Goal: Information Seeking & Learning: Find specific fact

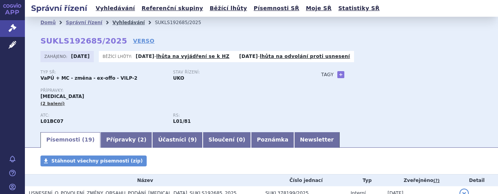
click at [118, 23] on link "Vyhledávání" at bounding box center [129, 22] width 32 height 5
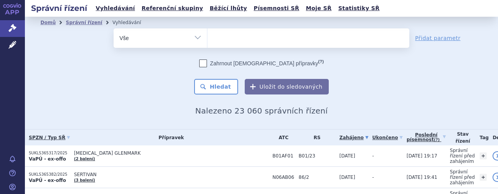
click at [222, 43] on ul at bounding box center [309, 36] width 202 height 16
click at [208, 43] on select at bounding box center [207, 37] width 0 height 19
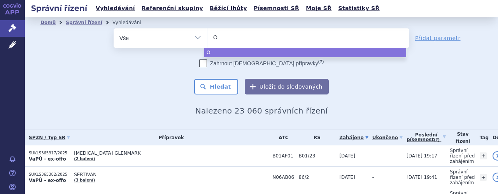
type input "Op"
type input "Opz"
type input "Opzer"
type input "Opzerl"
type input "Opzerlu"
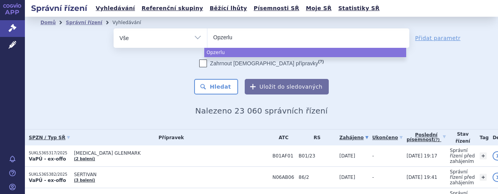
type input "Opzerlur"
type input "Opzerlura"
select select "Opzerlura"
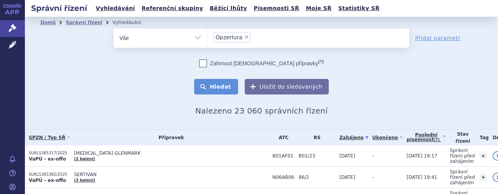
click at [220, 84] on button "Hledat" at bounding box center [216, 87] width 44 height 16
